Goal: Consume media (video, audio)

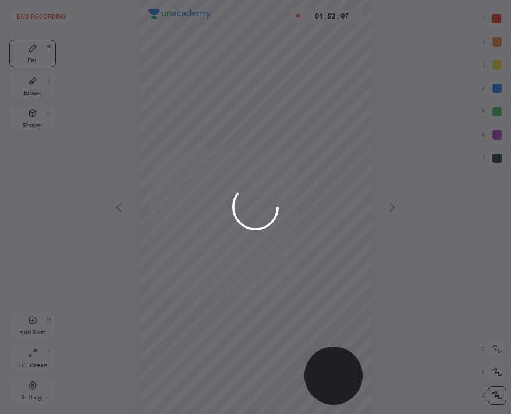
scroll to position [414, 325]
click at [39, 14] on div at bounding box center [255, 207] width 511 height 414
drag, startPoint x: 0, startPoint y: 0, endPoint x: 39, endPoint y: 14, distance: 41.4
click at [39, 14] on div at bounding box center [255, 207] width 511 height 414
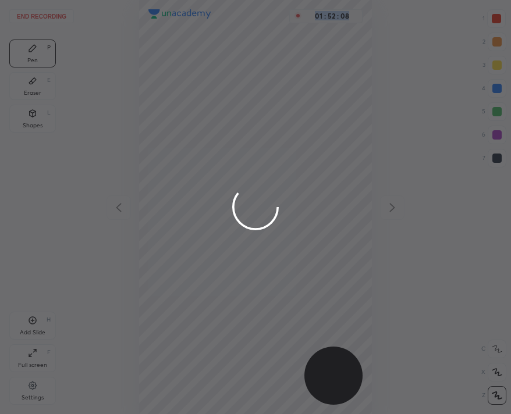
click at [39, 14] on div at bounding box center [255, 207] width 511 height 414
click at [198, 172] on div at bounding box center [255, 207] width 511 height 414
click at [35, 19] on div at bounding box center [255, 207] width 511 height 414
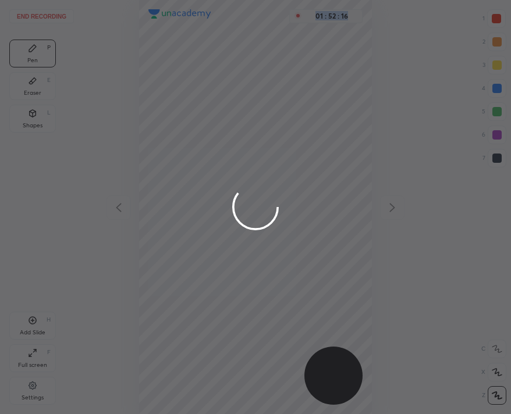
click at [35, 19] on div at bounding box center [255, 207] width 511 height 414
